Goal: Find specific page/section: Find specific page/section

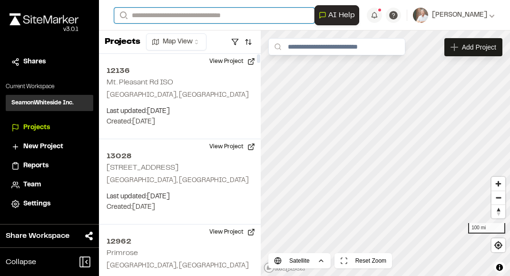
click at [171, 13] on input "Search" at bounding box center [214, 16] width 200 height 16
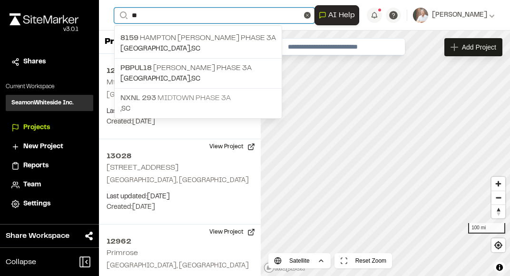
type input "**"
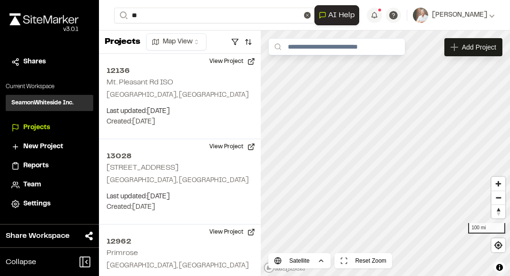
click at [168, 104] on p ", [GEOGRAPHIC_DATA]" at bounding box center [198, 109] width 156 height 10
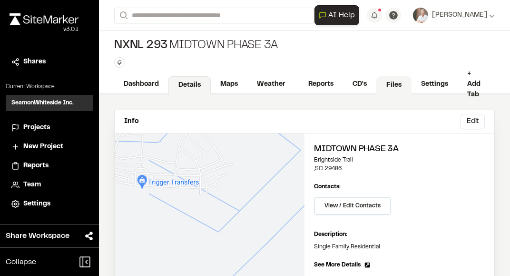
click at [390, 81] on link "Files" at bounding box center [394, 85] width 35 height 18
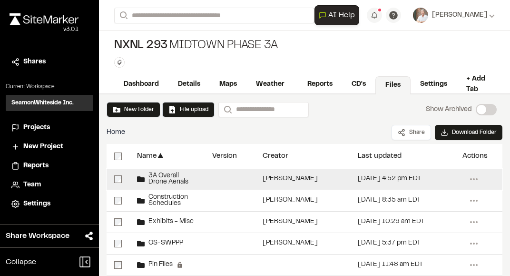
click at [163, 177] on span "3A Overall Drone Aerials" at bounding box center [171, 179] width 52 height 12
click at [162, 177] on span "3A Overall Drone Aerials" at bounding box center [171, 179] width 52 height 12
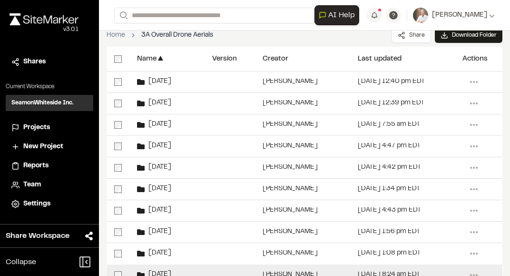
scroll to position [164, 0]
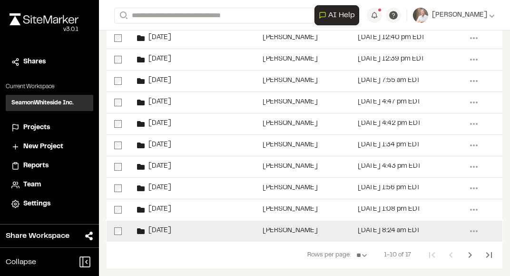
click at [286, 227] on div "[PERSON_NAME]" at bounding box center [302, 230] width 95 height 21
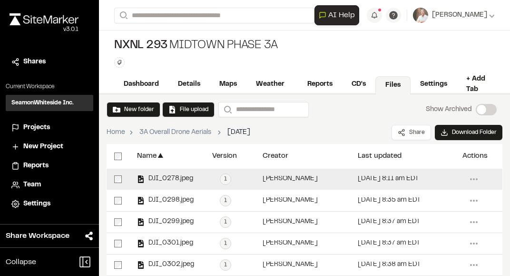
click at [166, 185] on div "DJI_0278.jpeg" at bounding box center [167, 179] width 75 height 21
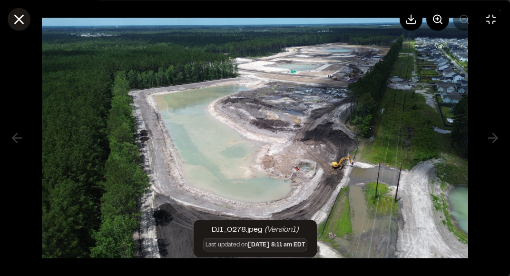
click at [16, 20] on icon at bounding box center [19, 19] width 16 height 16
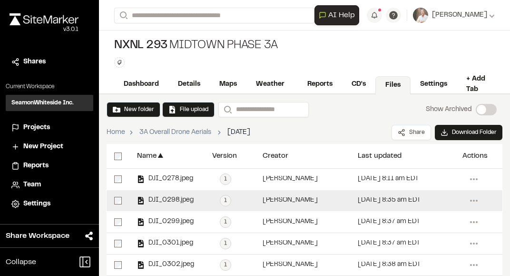
click at [169, 192] on div "DJI_0298.jpeg" at bounding box center [167, 200] width 75 height 21
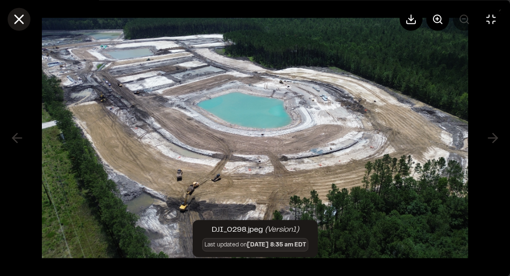
click at [15, 19] on icon at bounding box center [19, 19] width 16 height 16
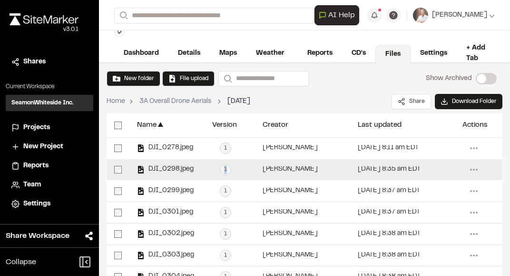
scroll to position [48, 0]
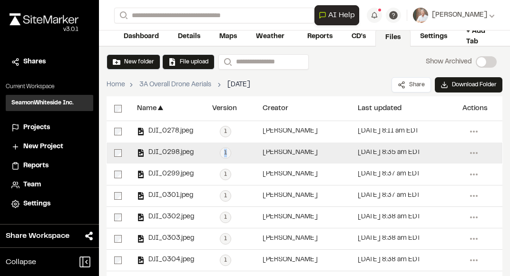
click at [155, 150] on span "DJI_0298.jpeg" at bounding box center [169, 153] width 49 height 6
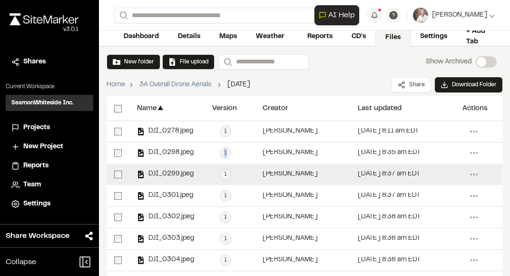
click at [159, 171] on span "DJI_0299.jpeg" at bounding box center [169, 174] width 49 height 6
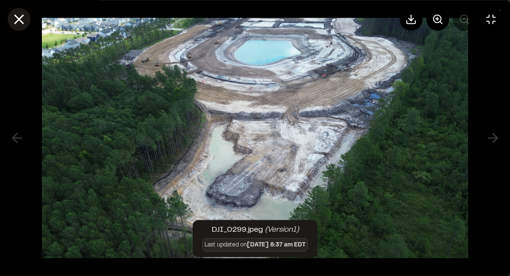
click at [22, 21] on line at bounding box center [19, 19] width 8 height 8
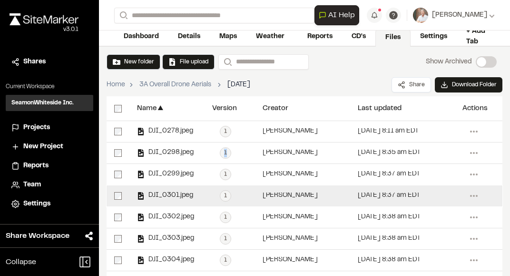
click at [170, 193] on span "DJI_0301.jpeg" at bounding box center [169, 195] width 49 height 6
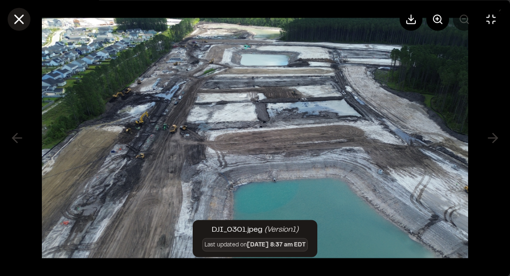
click at [21, 17] on line at bounding box center [19, 19] width 8 height 8
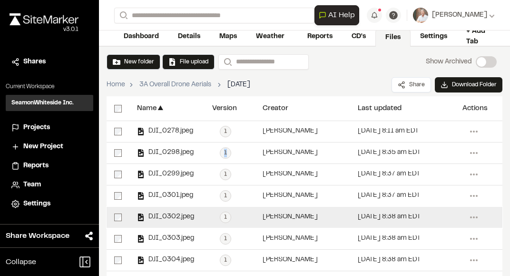
click at [178, 214] on span "DJI_0302.jpeg" at bounding box center [170, 217] width 50 height 6
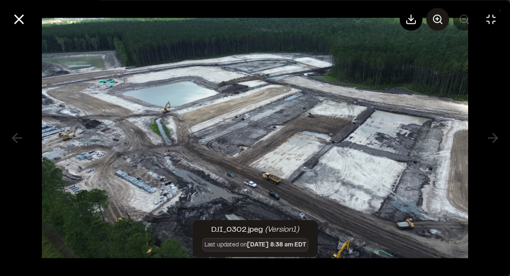
click at [441, 20] on circle at bounding box center [438, 19] width 8 height 8
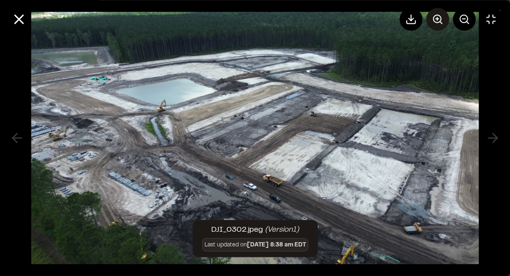
click at [433, 20] on icon at bounding box center [437, 18] width 11 height 11
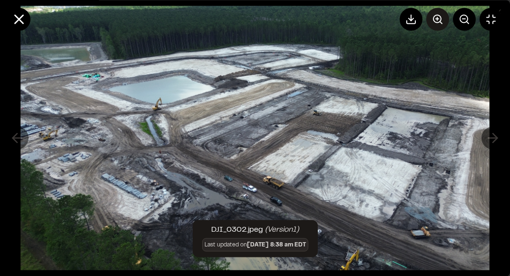
click at [433, 20] on icon at bounding box center [437, 18] width 11 height 11
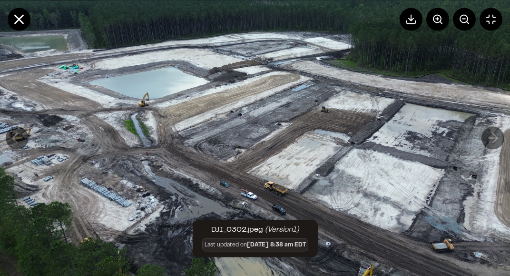
click at [432, 20] on button at bounding box center [438, 19] width 23 height 23
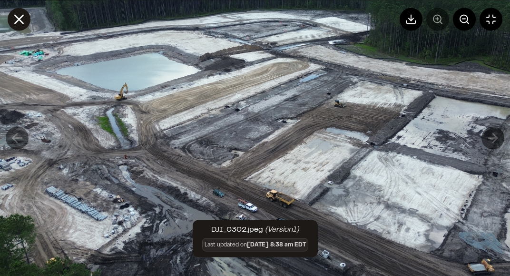
click at [11, 20] on button at bounding box center [19, 19] width 23 height 23
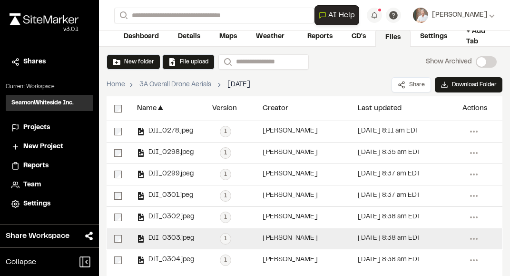
click at [167, 231] on div "DJI_0303.jpeg" at bounding box center [167, 238] width 75 height 21
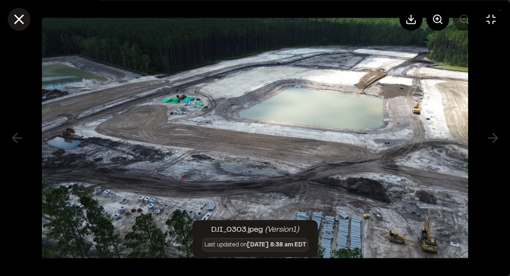
click at [23, 18] on icon at bounding box center [19, 19] width 16 height 16
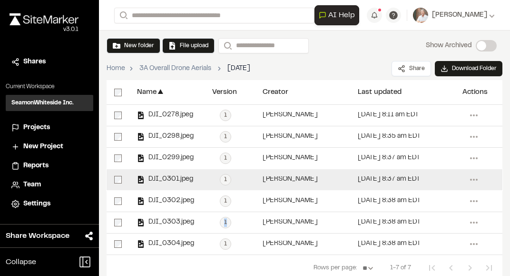
scroll to position [77, 0]
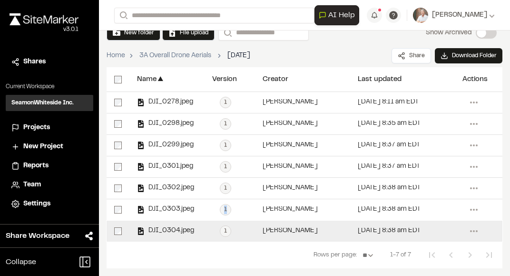
click at [169, 229] on span "DJI_0304.jpeg" at bounding box center [170, 231] width 50 height 6
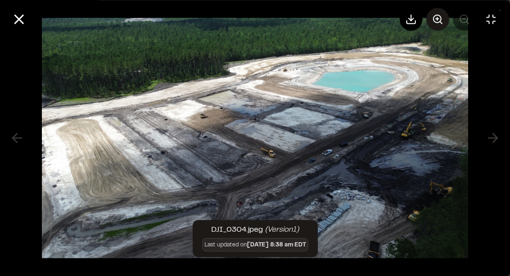
click at [433, 21] on icon at bounding box center [437, 18] width 11 height 11
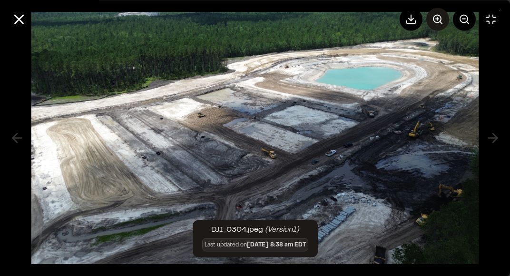
click at [433, 21] on icon at bounding box center [437, 18] width 11 height 11
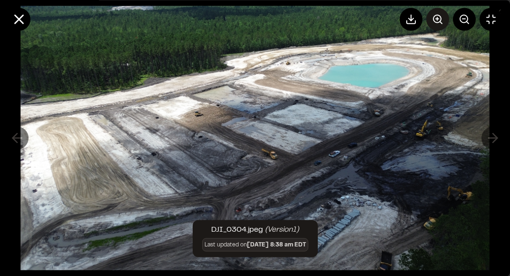
click at [433, 21] on icon at bounding box center [437, 18] width 11 height 11
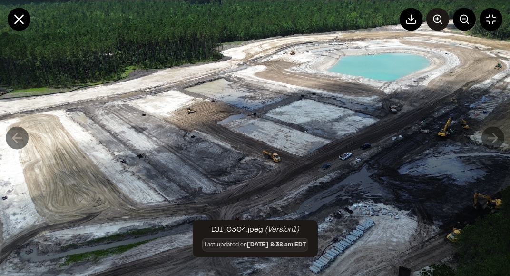
click at [433, 21] on icon at bounding box center [437, 18] width 11 height 11
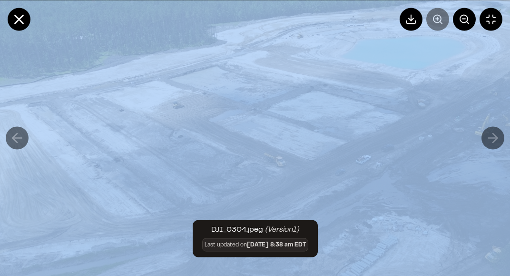
click at [433, 21] on div at bounding box center [451, 19] width 103 height 23
click at [20, 18] on line at bounding box center [19, 19] width 8 height 8
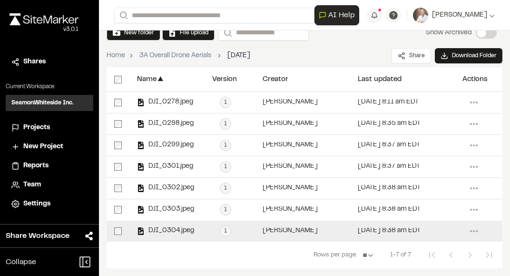
click at [164, 224] on div "DJI_0304.jpeg" at bounding box center [167, 230] width 75 height 21
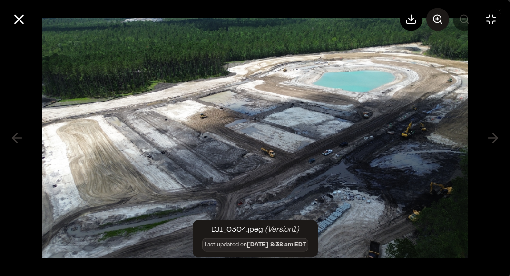
click at [435, 19] on icon at bounding box center [437, 18] width 11 height 11
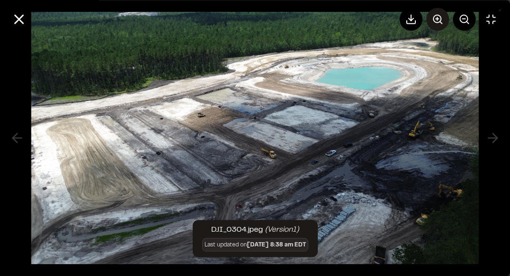
click at [435, 19] on icon at bounding box center [437, 18] width 11 height 11
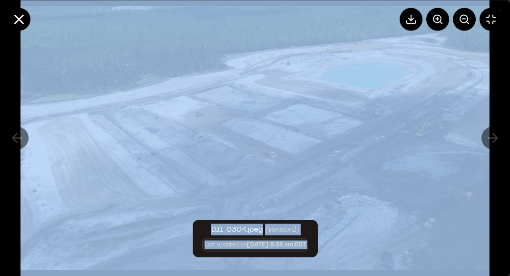
drag, startPoint x: 3, startPoint y: 202, endPoint x: -30, endPoint y: 211, distance: 34.7
click at [0, 211] on html "Close sidebar v 3.0.1 Shares Current Workspace SeamonWhiteside Inc. SI Projects…" at bounding box center [255, 138] width 510 height 276
click at [19, 14] on icon at bounding box center [19, 19] width 16 height 16
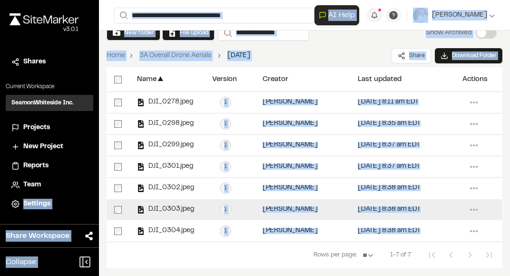
click at [166, 211] on span "DJI_0303.jpeg" at bounding box center [170, 209] width 50 height 6
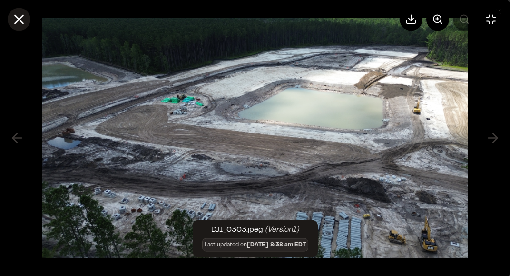
click at [16, 20] on icon at bounding box center [19, 19] width 16 height 16
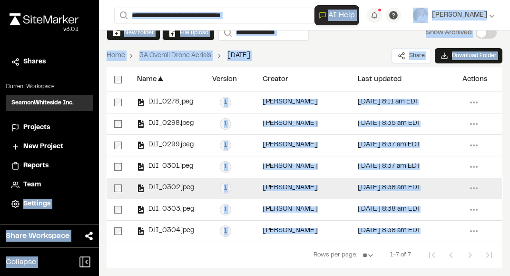
click at [171, 188] on span "DJI_0302.jpeg" at bounding box center [170, 188] width 50 height 6
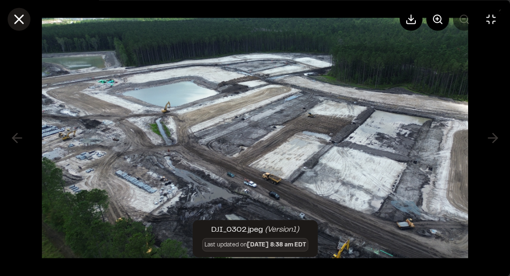
click at [17, 20] on line at bounding box center [19, 19] width 8 height 8
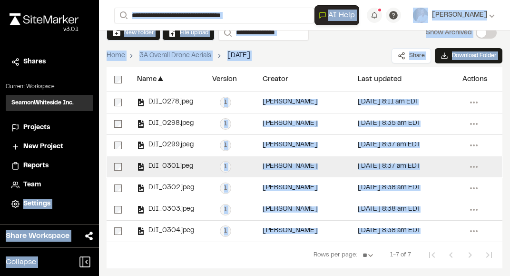
click at [180, 159] on div "DJI_0301.jpeg" at bounding box center [167, 166] width 75 height 21
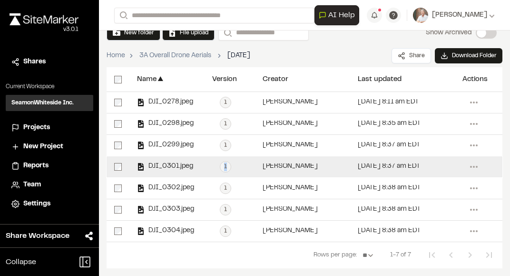
click at [180, 159] on div "DJI_0301.jpeg" at bounding box center [167, 166] width 75 height 21
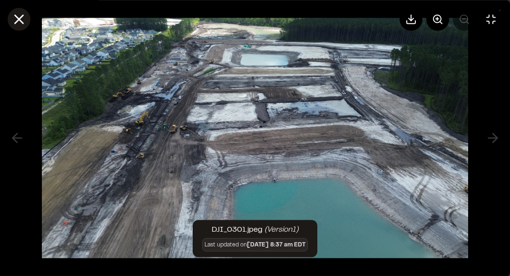
click at [20, 15] on icon at bounding box center [19, 19] width 16 height 16
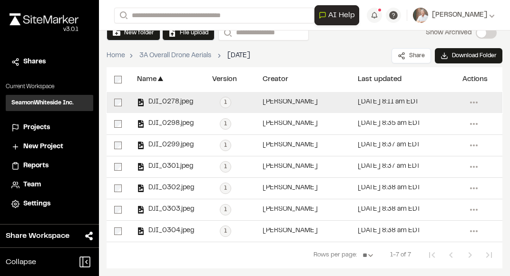
click at [170, 94] on div "DJI_0278.jpeg" at bounding box center [167, 102] width 75 height 21
click at [169, 95] on div "DJI_0278.jpeg" at bounding box center [167, 102] width 75 height 21
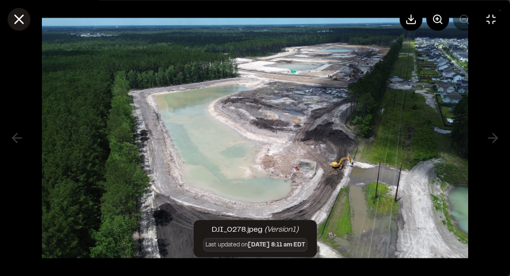
click at [22, 20] on icon at bounding box center [19, 19] width 16 height 16
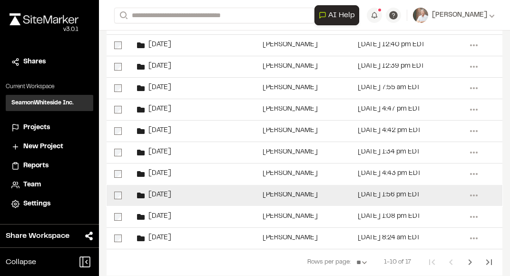
scroll to position [164, 0]
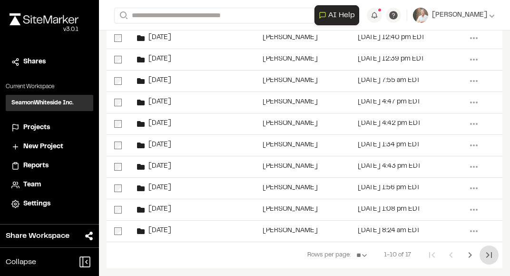
click at [484, 254] on icon "Last Page" at bounding box center [489, 254] width 11 height 11
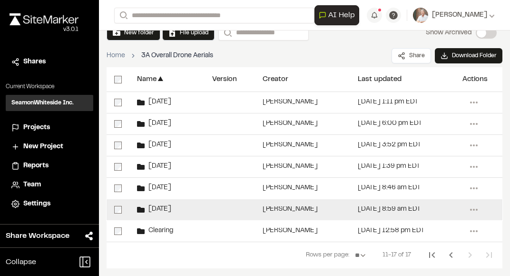
click at [156, 210] on span "[DATE]" at bounding box center [158, 209] width 27 height 6
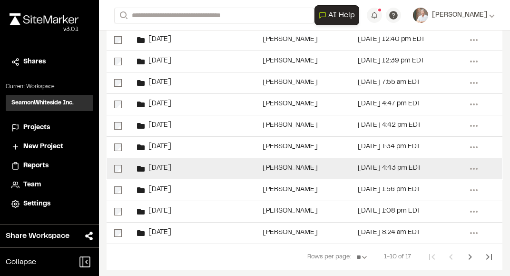
scroll to position [164, 0]
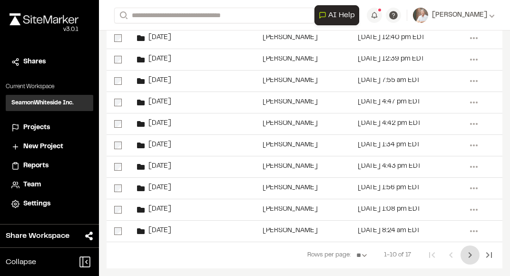
click at [465, 255] on icon "Next Page" at bounding box center [470, 254] width 11 height 11
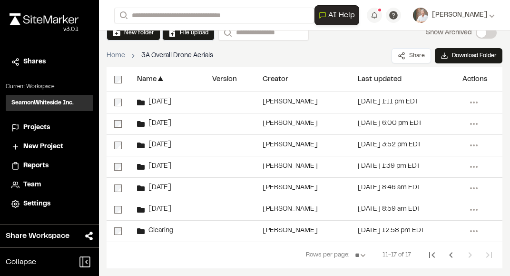
scroll to position [100, 0]
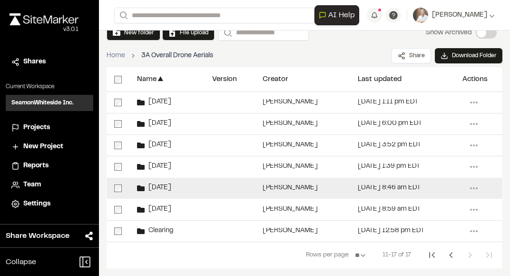
click at [178, 190] on div "[DATE]" at bounding box center [167, 188] width 75 height 21
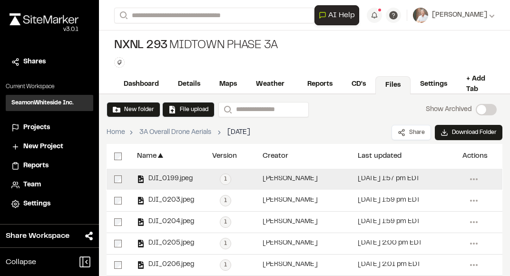
click at [173, 182] on span "DJI_0199.jpeg" at bounding box center [169, 179] width 48 height 6
click at [174, 176] on span "DJI_0199.jpeg" at bounding box center [169, 179] width 48 height 6
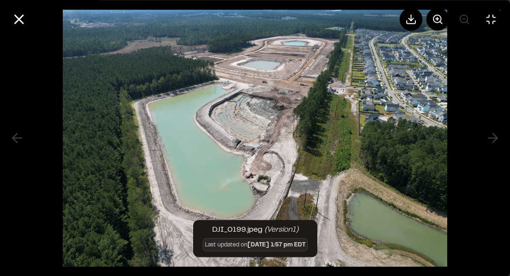
drag, startPoint x: 110, startPoint y: 24, endPoint x: 229, endPoint y: 258, distance: 262.3
click at [48, 23] on div at bounding box center [255, 19] width 510 height 38
click at [18, 24] on icon at bounding box center [19, 19] width 16 height 16
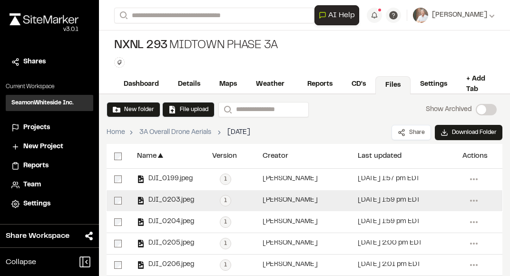
click at [162, 192] on div "DJI_0203.jpeg" at bounding box center [167, 200] width 75 height 21
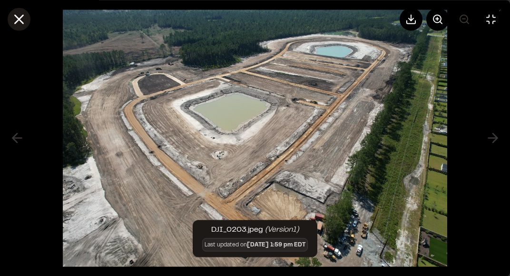
click at [20, 17] on icon at bounding box center [19, 19] width 16 height 16
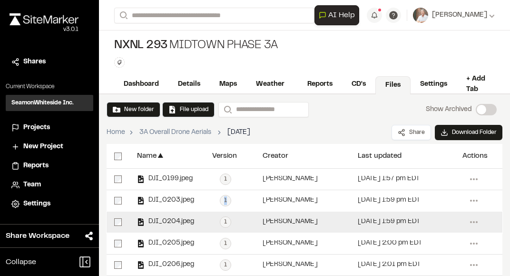
click at [146, 219] on span "DJI_0204.jpeg" at bounding box center [170, 222] width 50 height 6
